Goal: Information Seeking & Learning: Learn about a topic

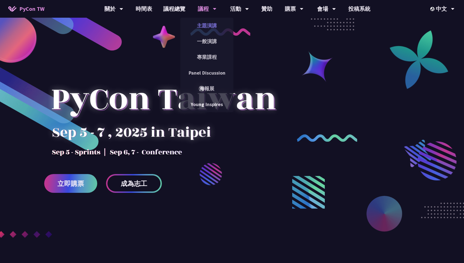
click at [214, 29] on link "主題演講" at bounding box center [207, 25] width 53 height 13
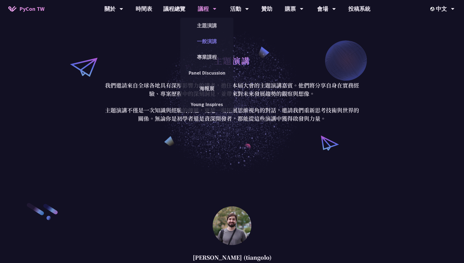
click at [208, 43] on link "一般演講" at bounding box center [207, 41] width 53 height 13
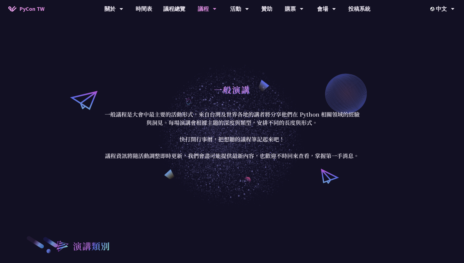
click at [209, 10] on div "議程" at bounding box center [207, 9] width 19 height 18
click at [211, 12] on div "議程" at bounding box center [207, 9] width 19 height 18
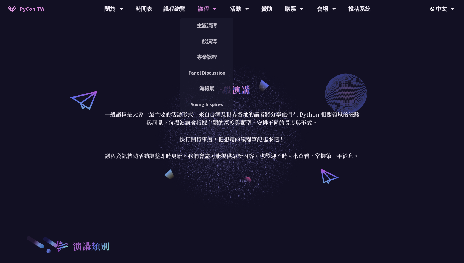
click at [213, 16] on div "議程" at bounding box center [207, 9] width 19 height 18
click at [211, 26] on link "主題演講" at bounding box center [207, 25] width 53 height 13
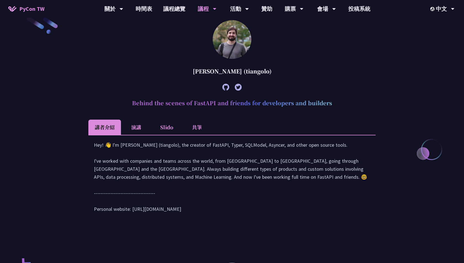
scroll to position [182, 0]
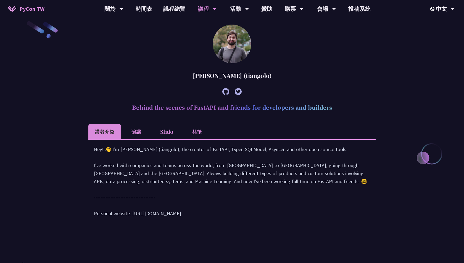
drag, startPoint x: 334, startPoint y: 107, endPoint x: 138, endPoint y: 94, distance: 196.2
click at [138, 94] on article "[PERSON_NAME] (tiangolo) Behind the scenes of FastAPI and friends for developer…" at bounding box center [232, 127] width 288 height 204
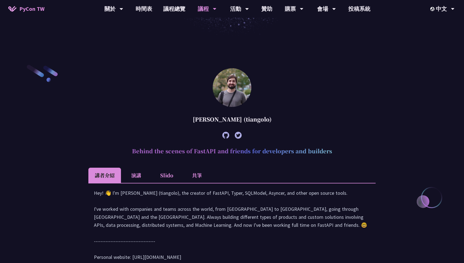
scroll to position [138, 0]
click at [283, 166] on article "[PERSON_NAME] (tiangolo) Behind the scenes of FastAPI and friends for developer…" at bounding box center [232, 171] width 288 height 204
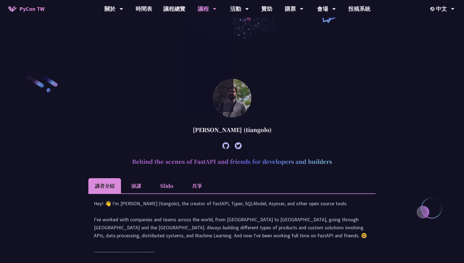
scroll to position [153, 0]
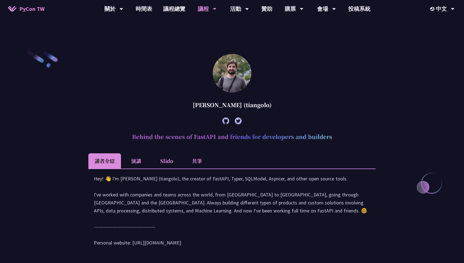
click at [247, 83] on img at bounding box center [232, 73] width 39 height 39
click at [232, 80] on img at bounding box center [232, 73] width 39 height 39
drag, startPoint x: 190, startPoint y: 104, endPoint x: 245, endPoint y: 106, distance: 55.6
click at [245, 106] on div "[PERSON_NAME] (tiangolo)" at bounding box center [232, 105] width 288 height 17
copy div "[PERSON_NAME]"
